Goal: Information Seeking & Learning: Learn about a topic

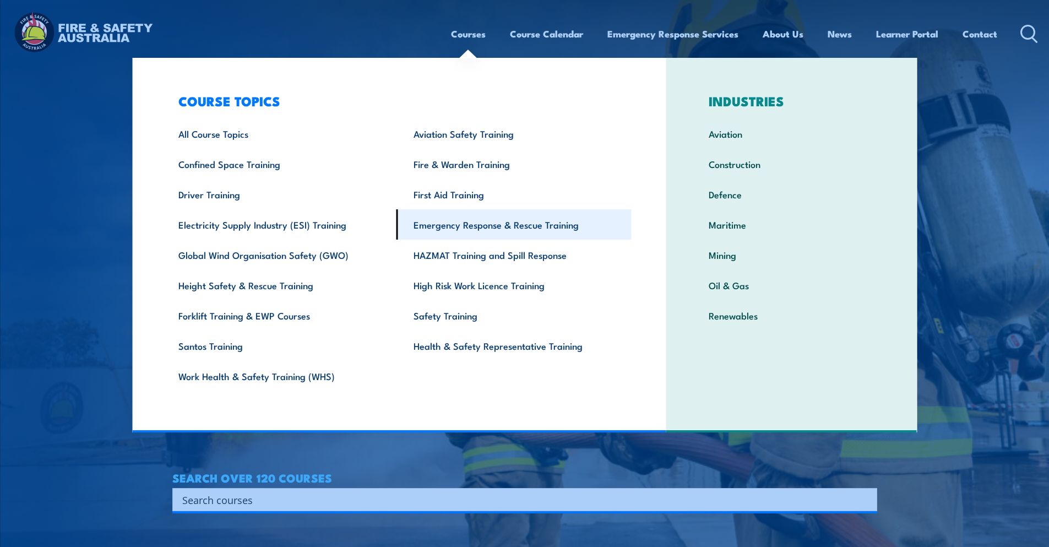
click at [450, 224] on link "Emergency Response & Rescue Training" at bounding box center [513, 224] width 235 height 30
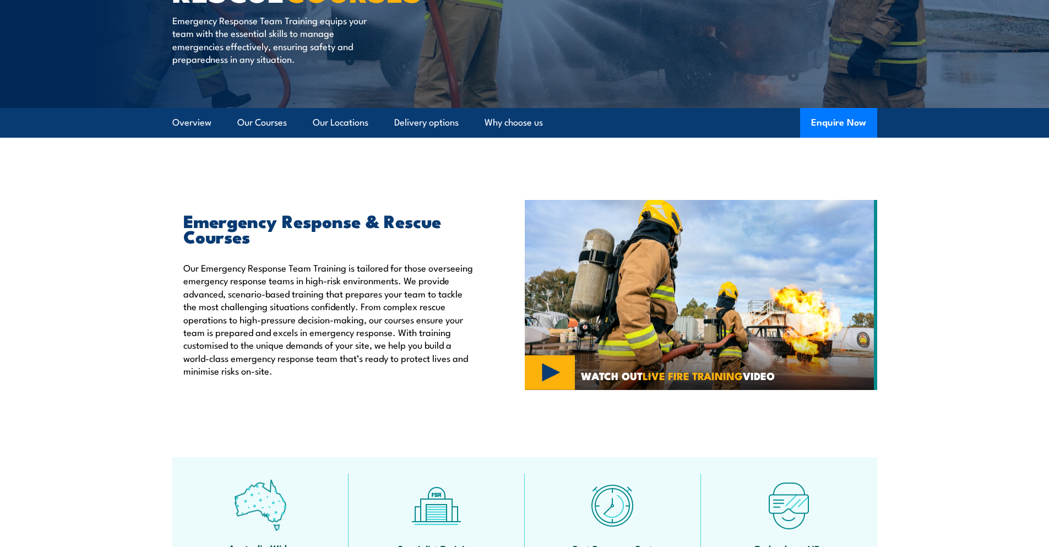
scroll to position [55, 0]
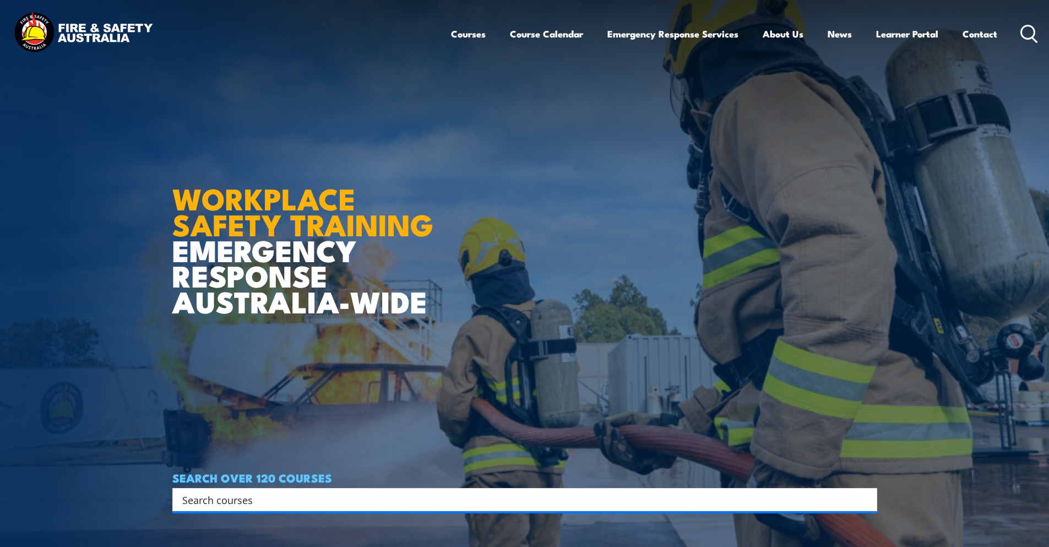
click at [1035, 34] on icon at bounding box center [1029, 34] width 18 height 18
click at [297, 496] on input "Search input" at bounding box center [517, 499] width 671 height 17
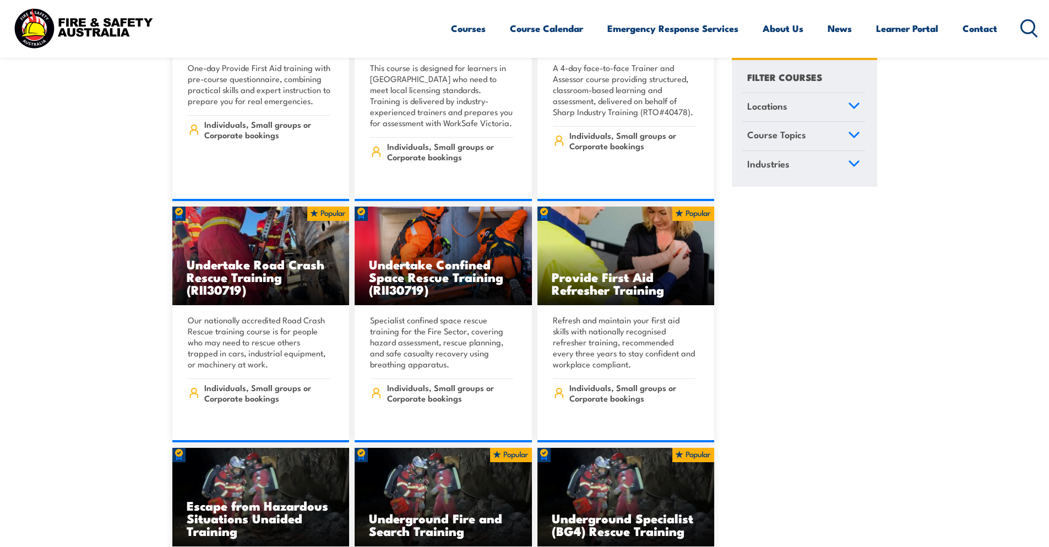
scroll to position [698, 0]
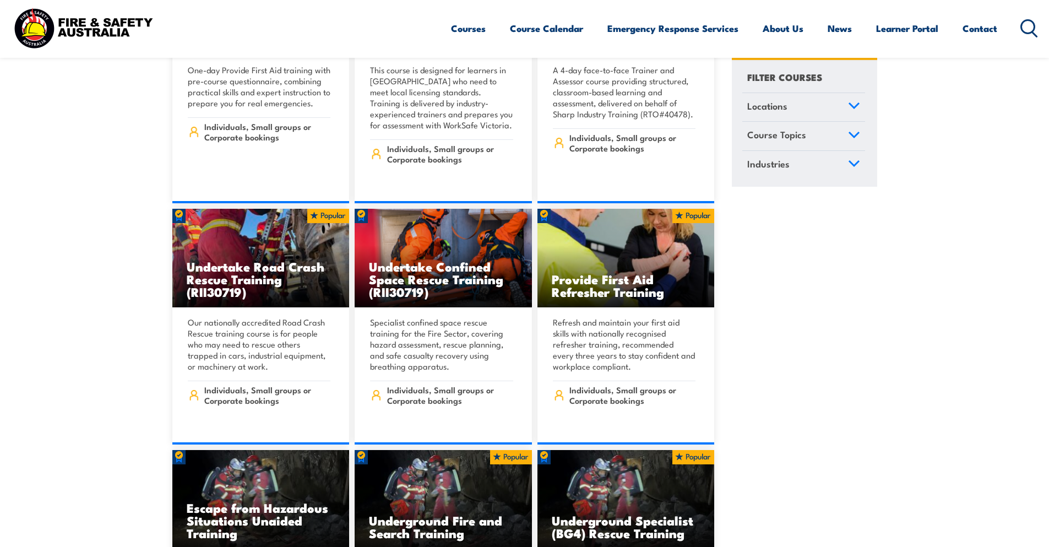
click at [1026, 25] on icon at bounding box center [1029, 28] width 18 height 18
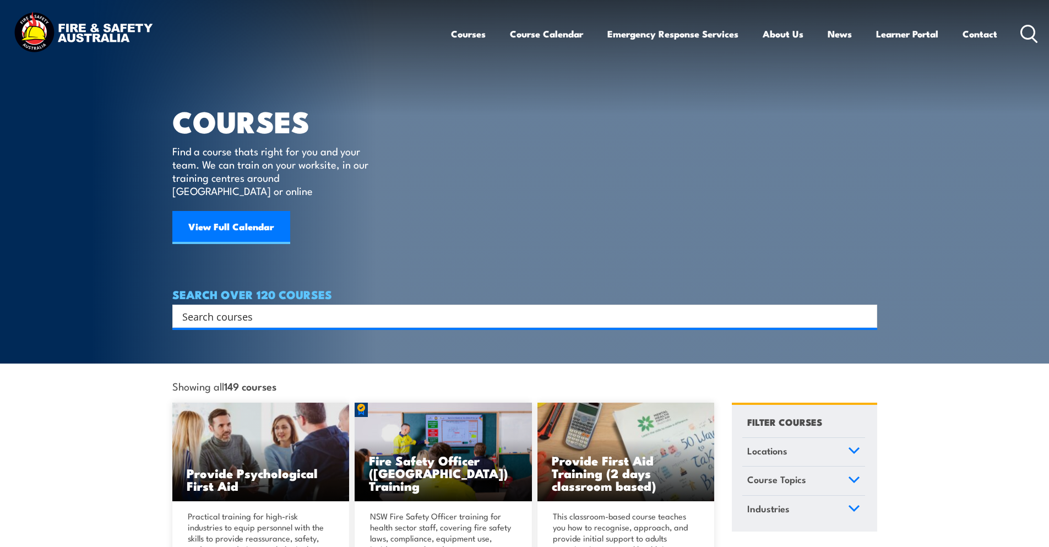
click at [219, 308] on input "Search input" at bounding box center [517, 316] width 671 height 17
type input "public safety'"
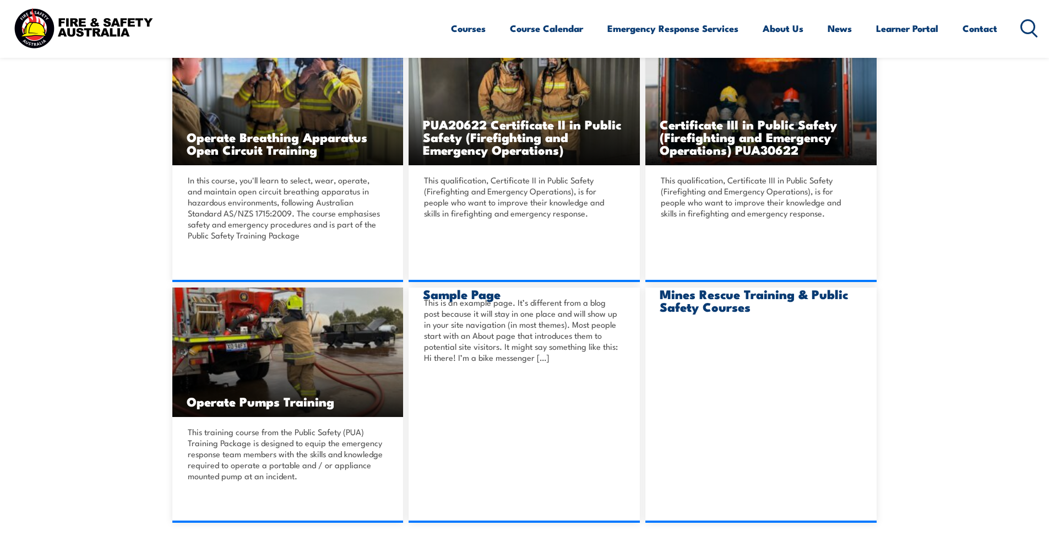
scroll to position [330, 0]
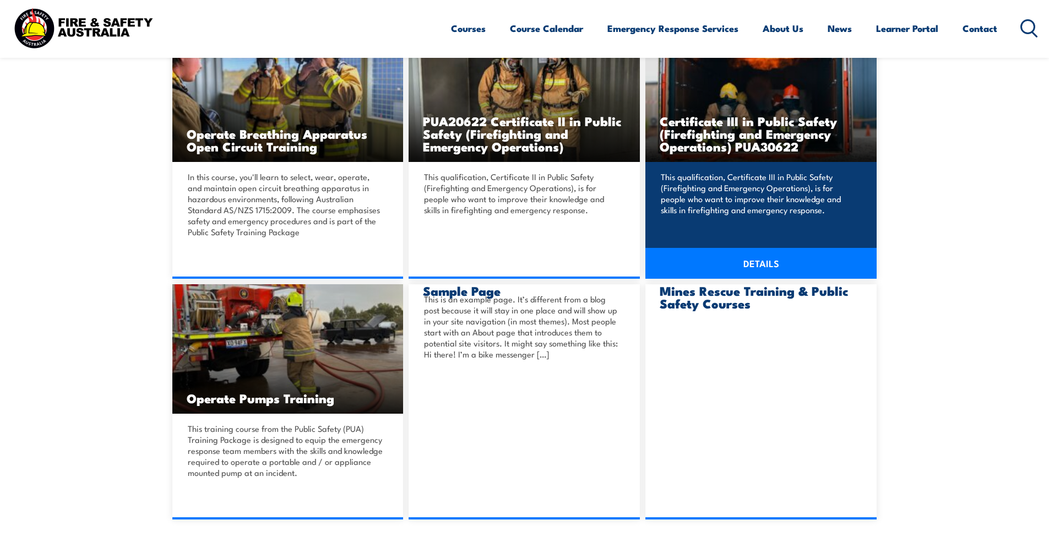
click at [747, 137] on h3 "Certificate III in Public Safety (Firefighting and Emergency Operations) PUA306…" at bounding box center [761, 134] width 203 height 38
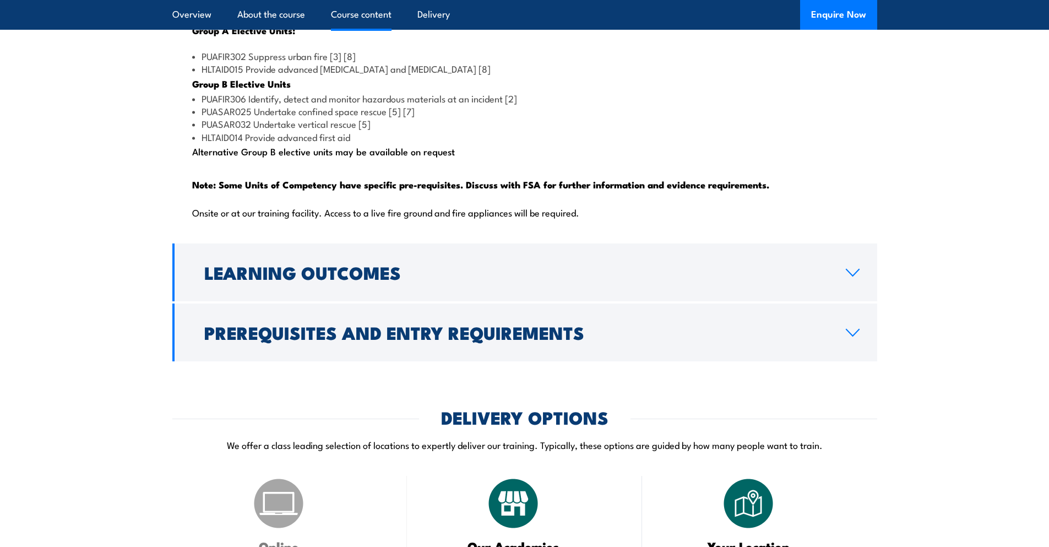
scroll to position [1211, 0]
